Goal: Task Accomplishment & Management: Manage account settings

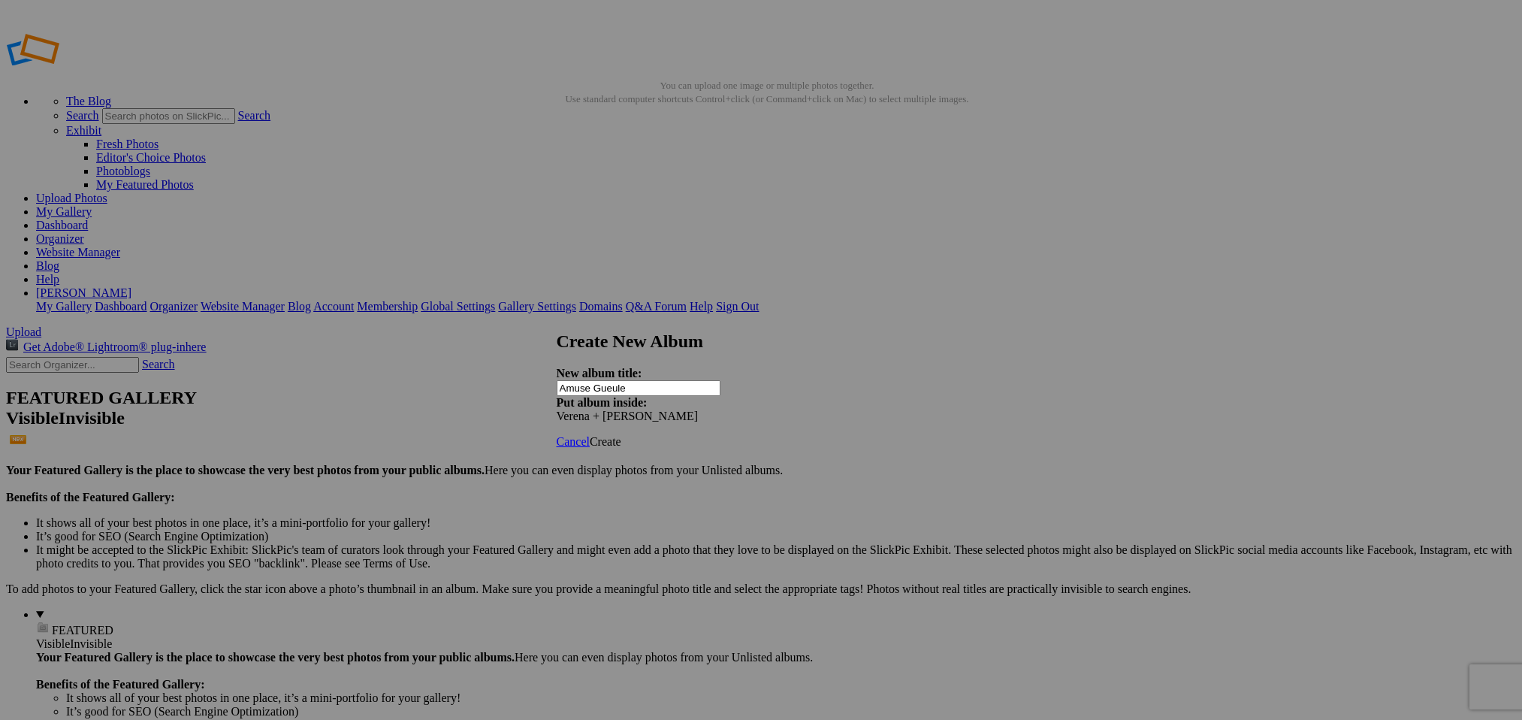
type input "Amuse Gueule"
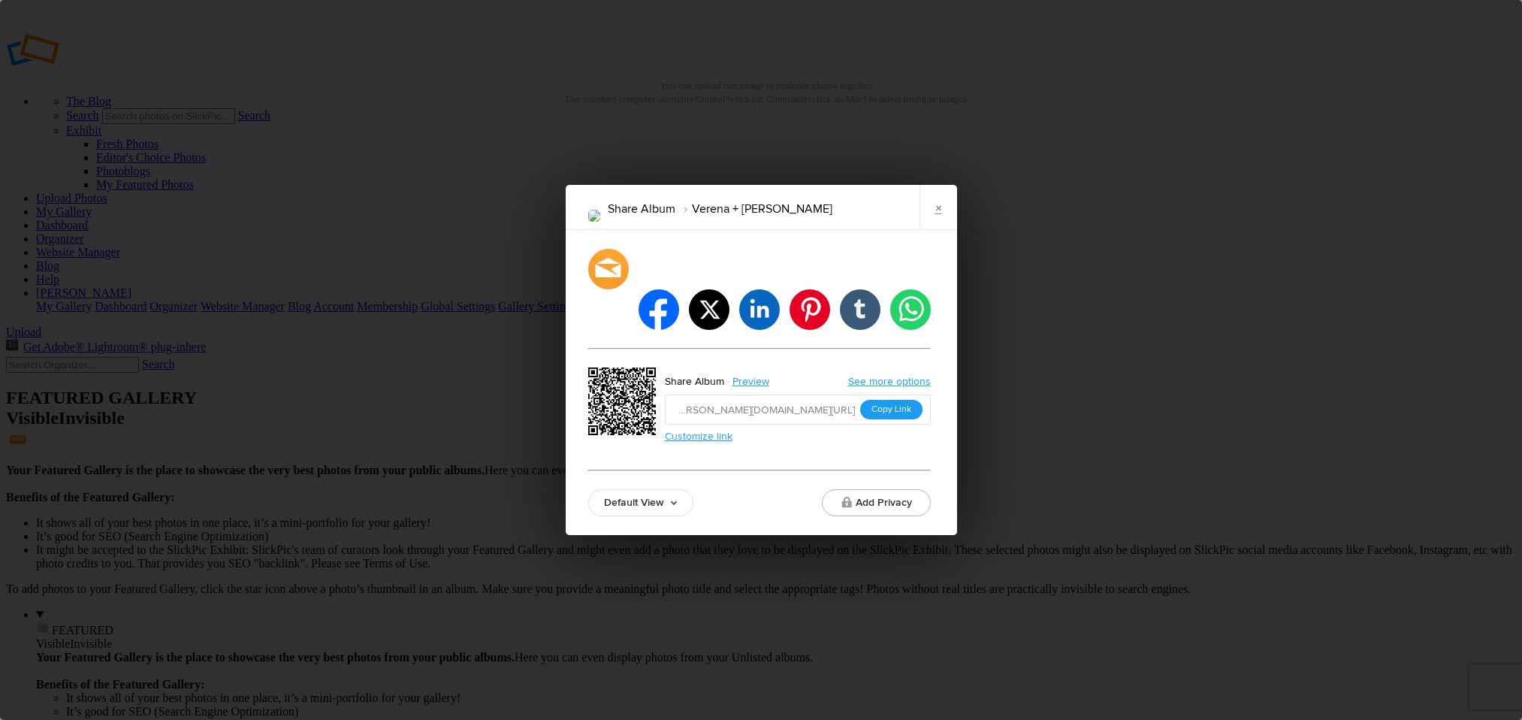
click at [893, 400] on button "Copy Link" at bounding box center [891, 410] width 62 height 20
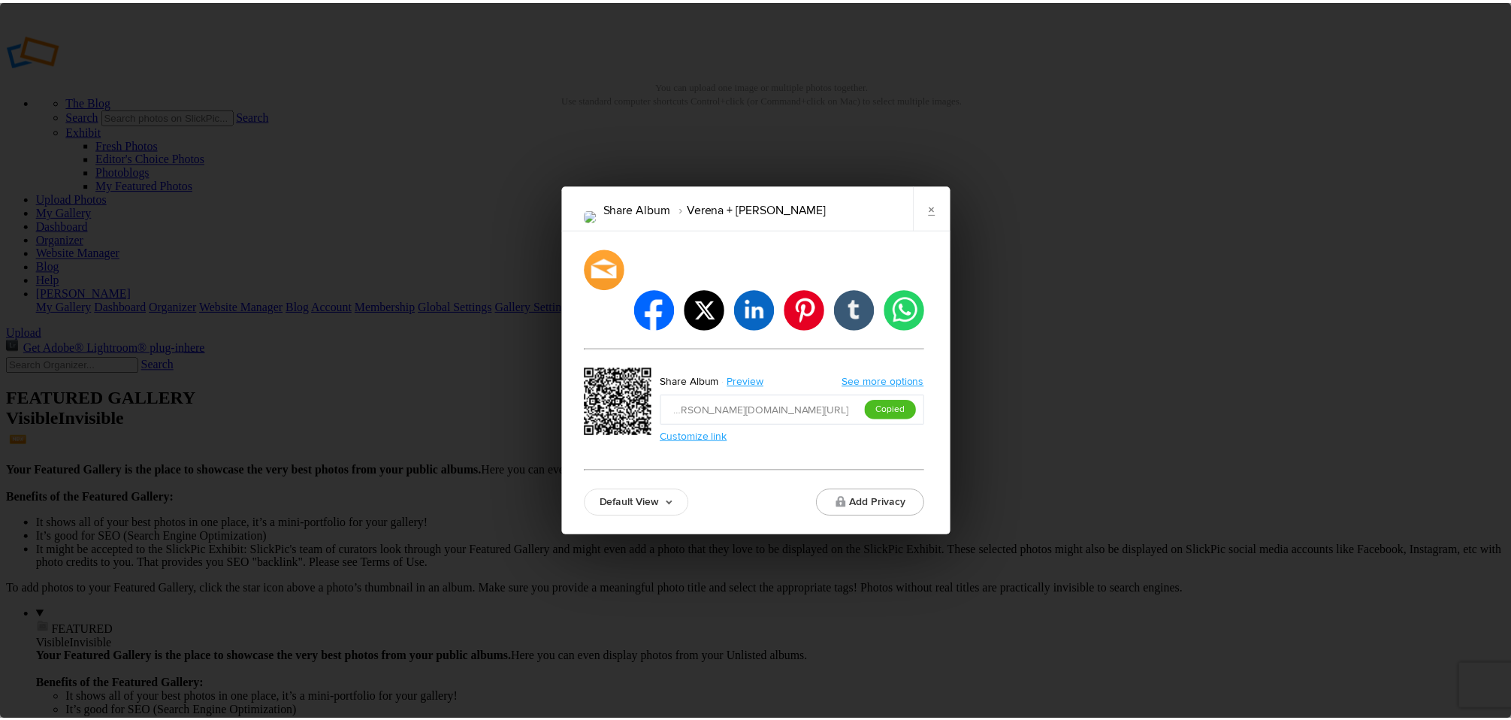
scroll to position [0, -181]
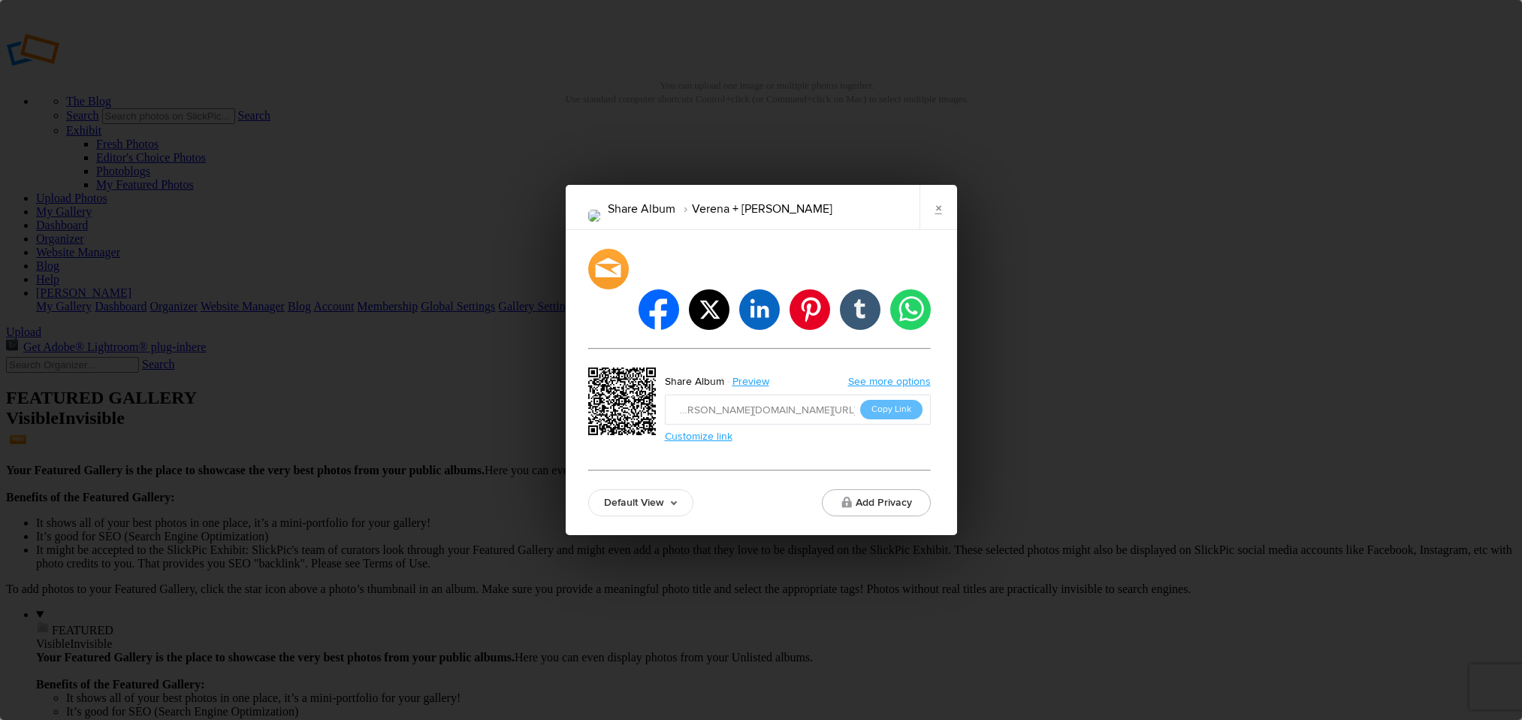
click at [933, 230] on link "×" at bounding box center [938, 207] width 38 height 45
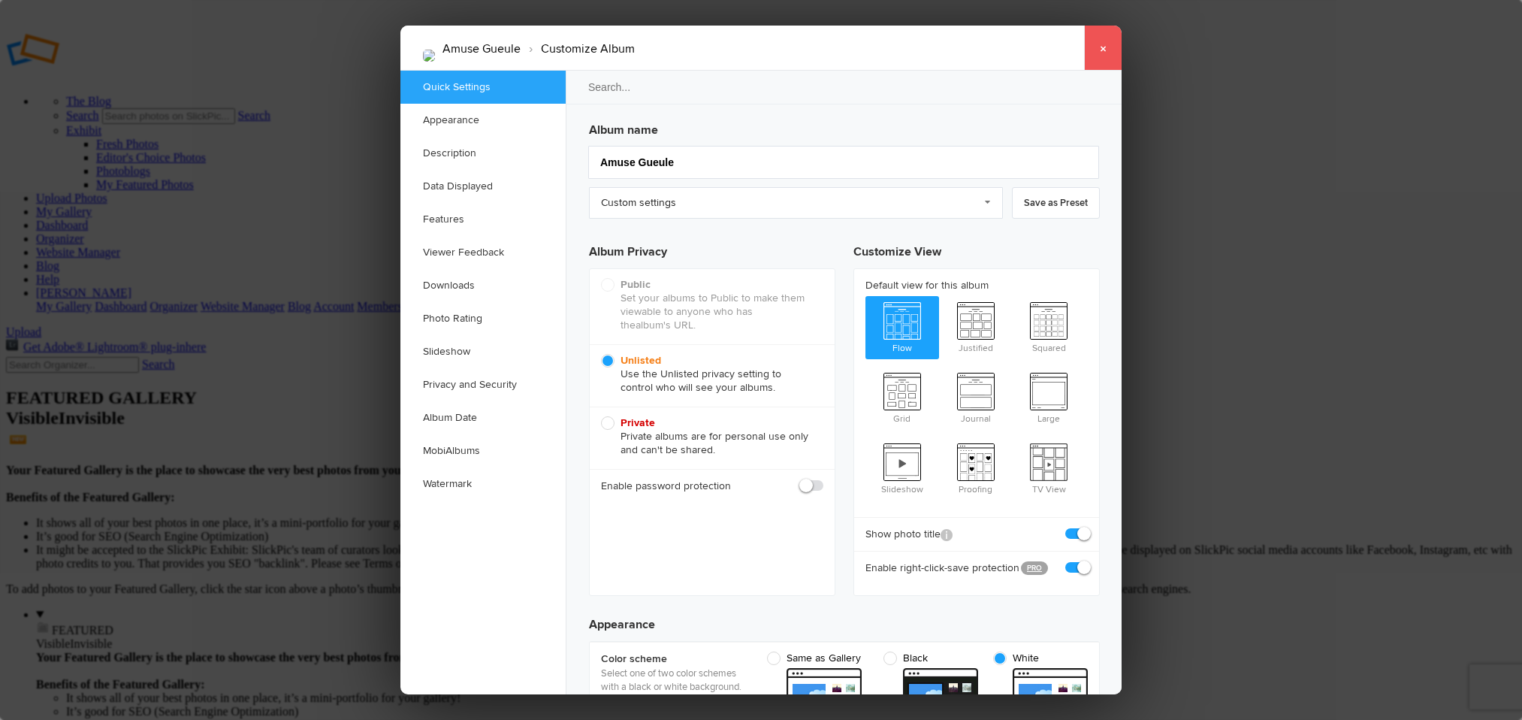
click at [1103, 45] on link "×" at bounding box center [1103, 48] width 38 height 45
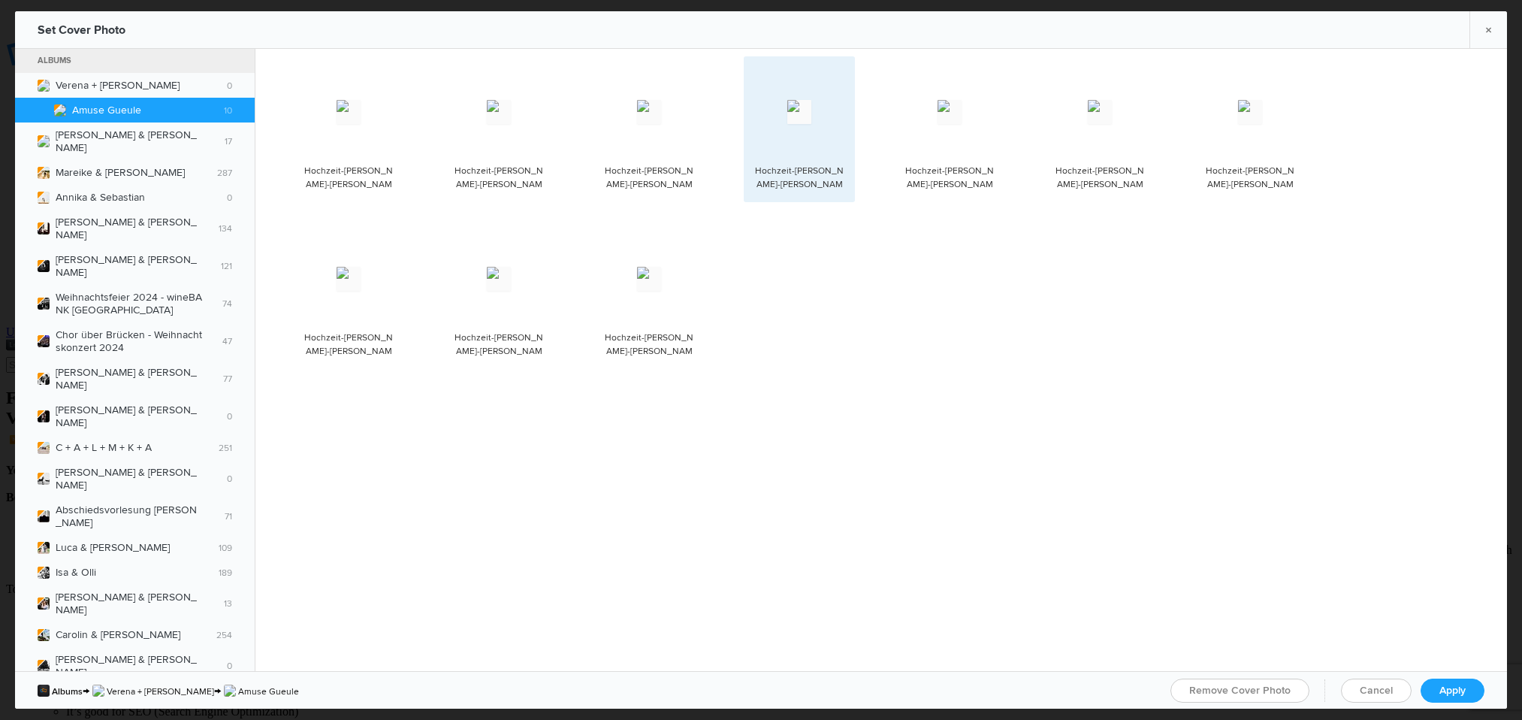
click at [811, 124] on img at bounding box center [799, 112] width 24 height 24
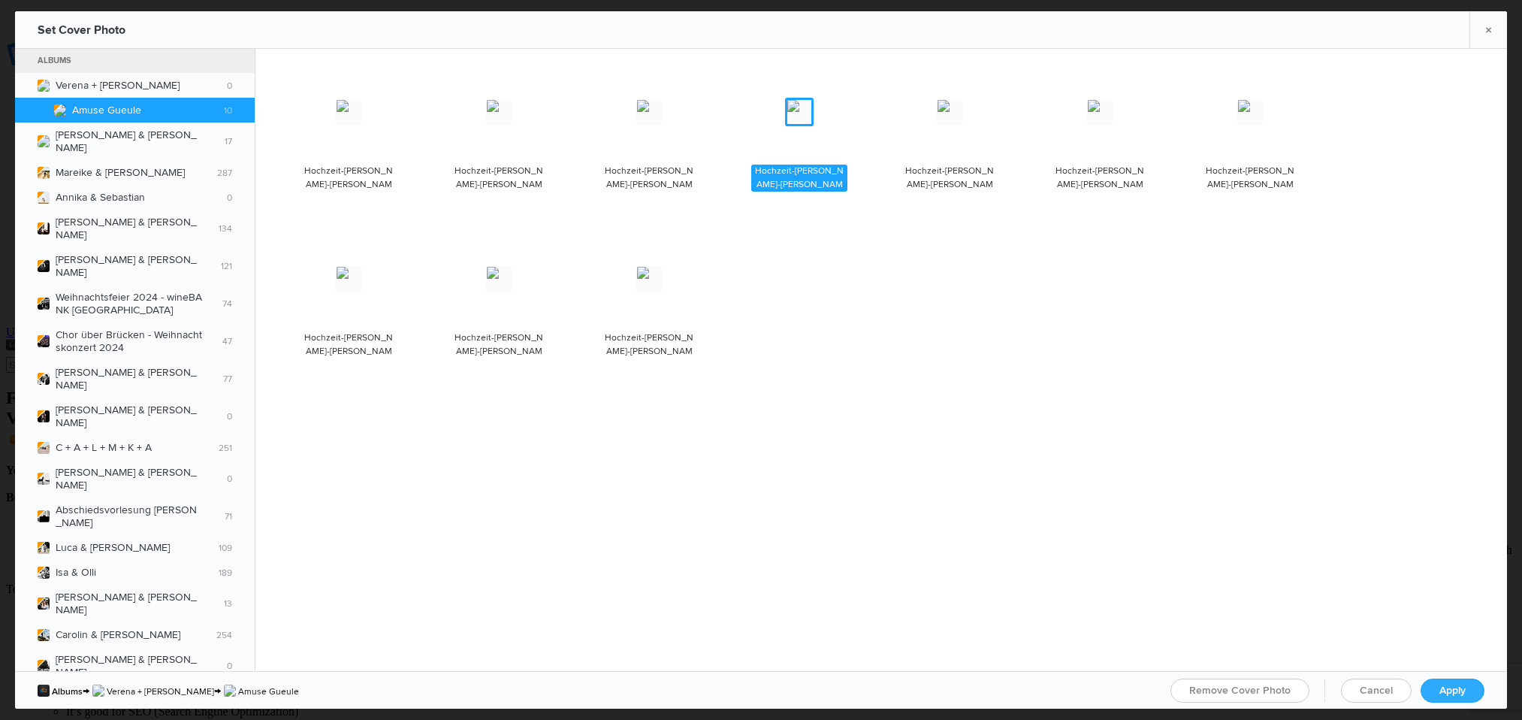
click at [1465, 698] on link "Apply" at bounding box center [1452, 690] width 64 height 24
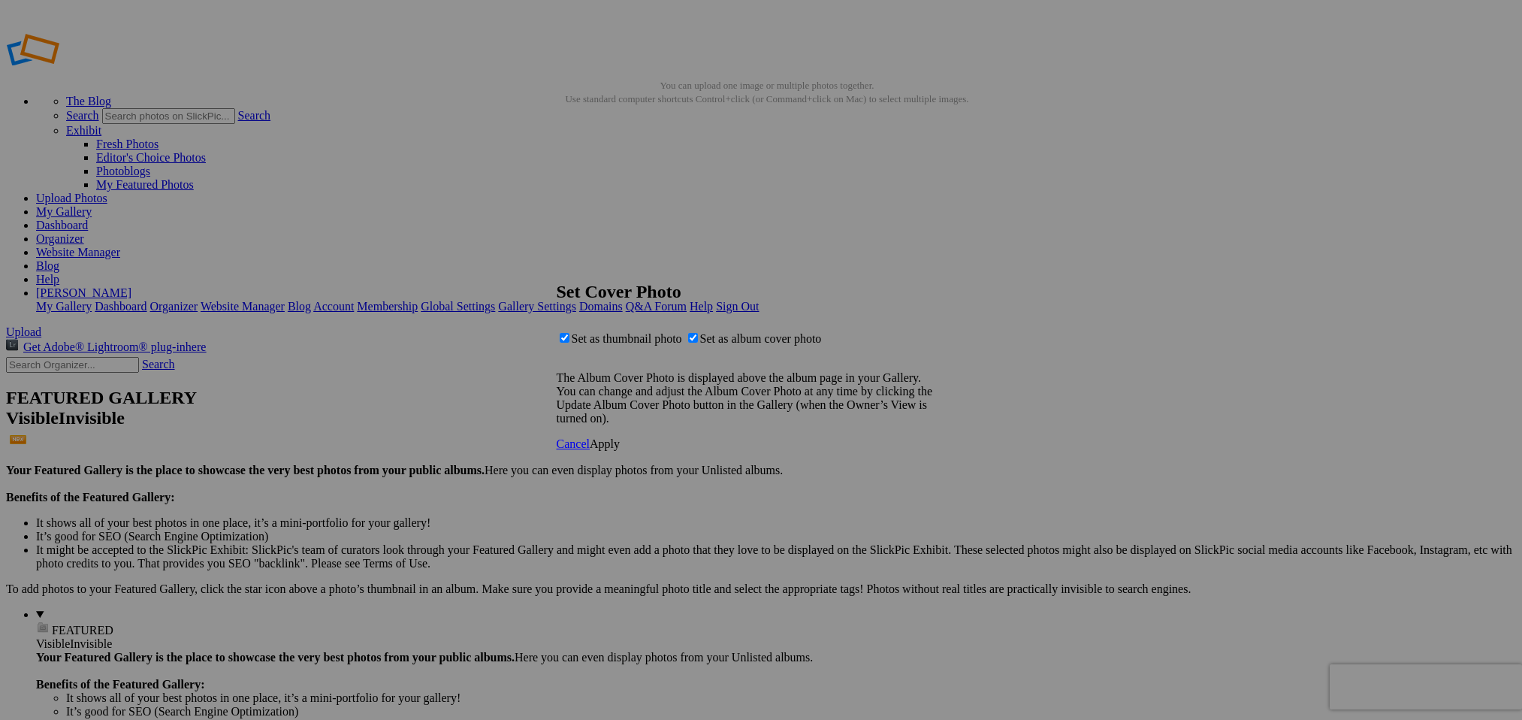
click at [590, 450] on link "Cancel" at bounding box center [573, 443] width 33 height 13
